Goal: Ask a question

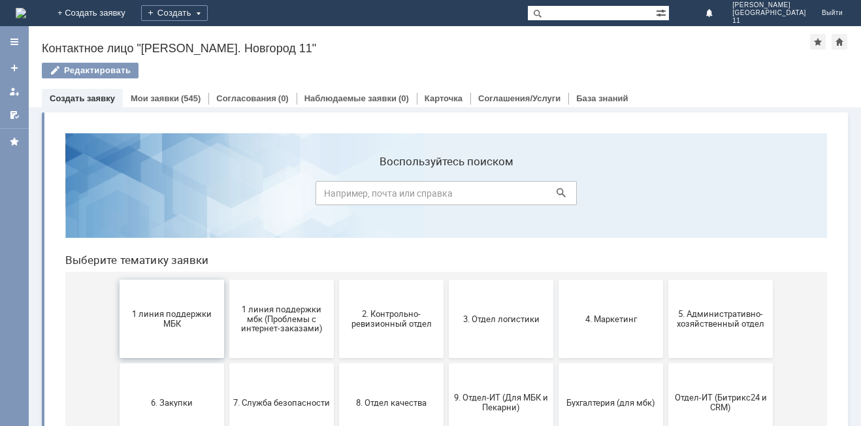
click at [174, 325] on span "1 линия поддержки МБК" at bounding box center [172, 319] width 97 height 20
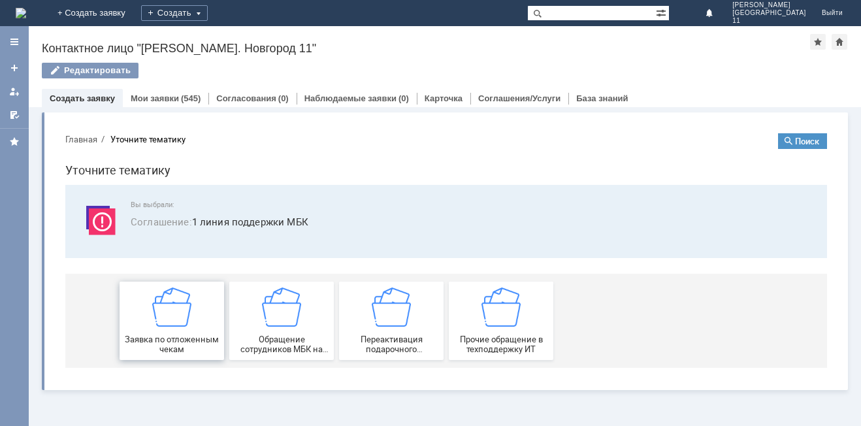
click at [174, 303] on img at bounding box center [171, 307] width 39 height 39
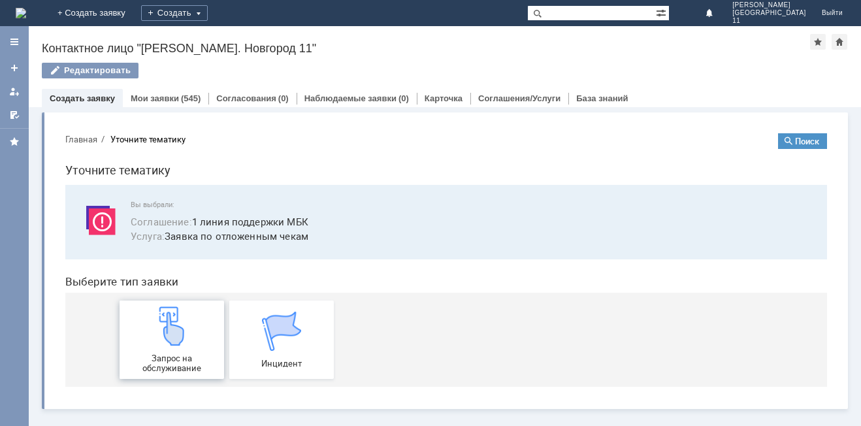
click at [174, 344] on img at bounding box center [171, 326] width 39 height 39
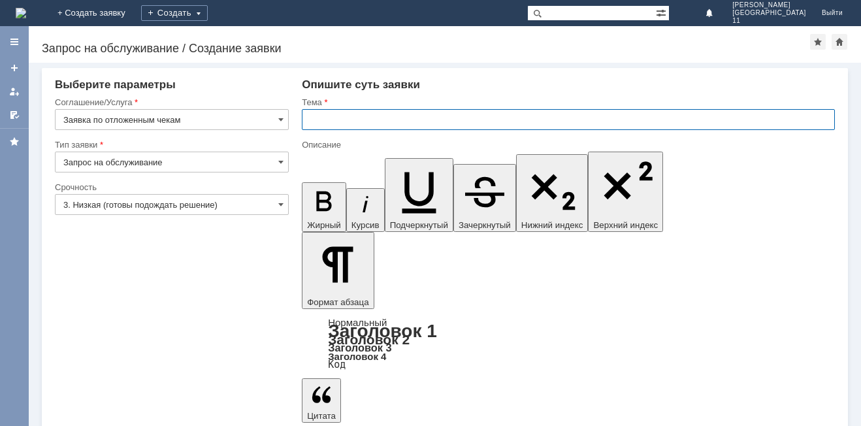
click at [401, 122] on input "text" at bounding box center [568, 119] width 533 height 21
type input "прошу удалить отложенные чеки"
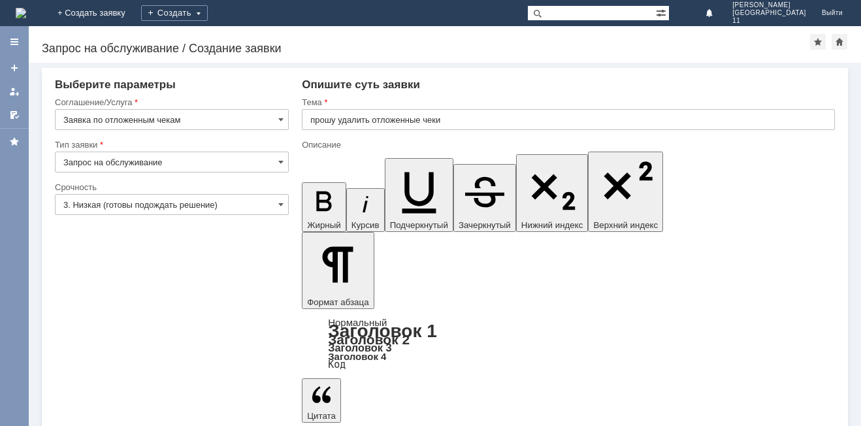
click at [473, 124] on input "прошу удалить отложенные чеки" at bounding box center [568, 119] width 533 height 21
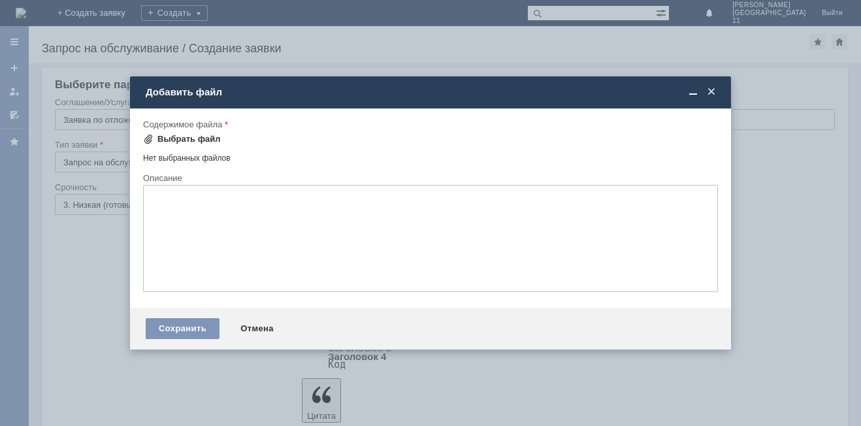
click at [176, 139] on div "Выбрать файл" at bounding box center [189, 139] width 63 height 10
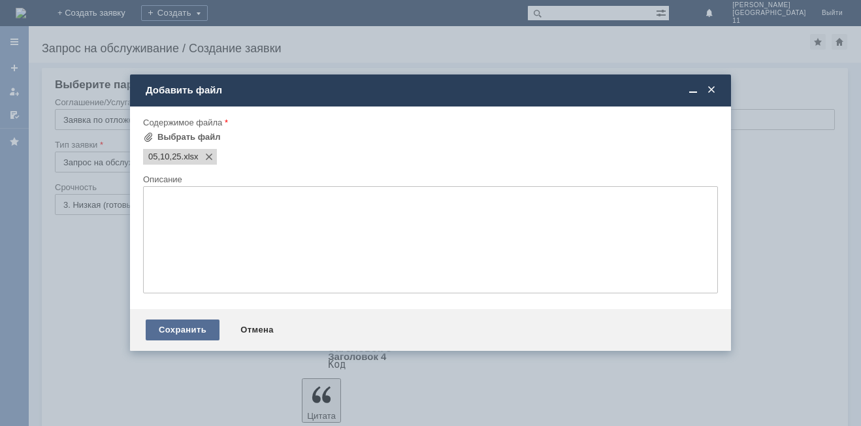
click at [161, 331] on div "Сохранить" at bounding box center [183, 330] width 74 height 21
